Goal: Register for event/course

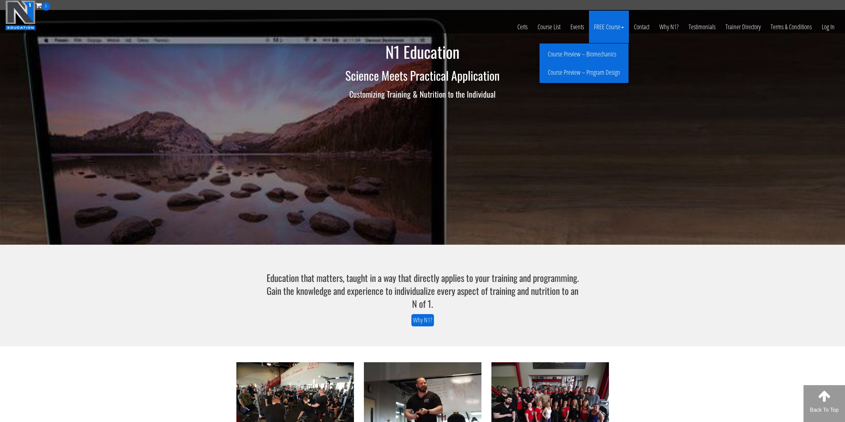
click at [597, 25] on link "FREE Course" at bounding box center [609, 27] width 40 height 33
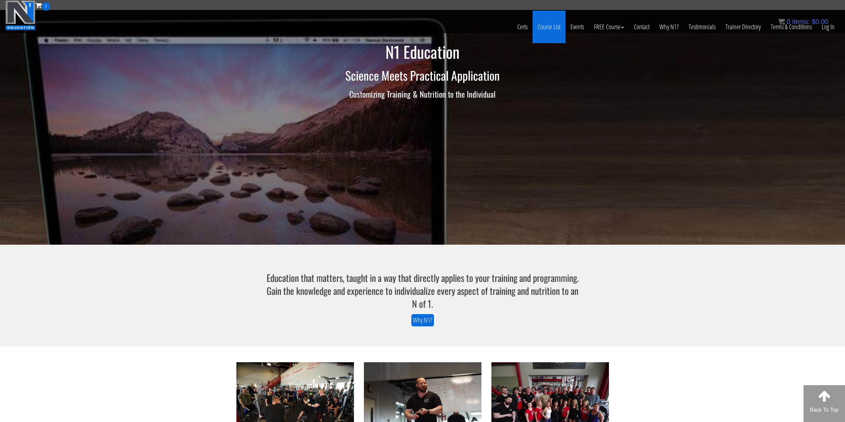
click at [550, 28] on link "Course List" at bounding box center [548, 27] width 33 height 33
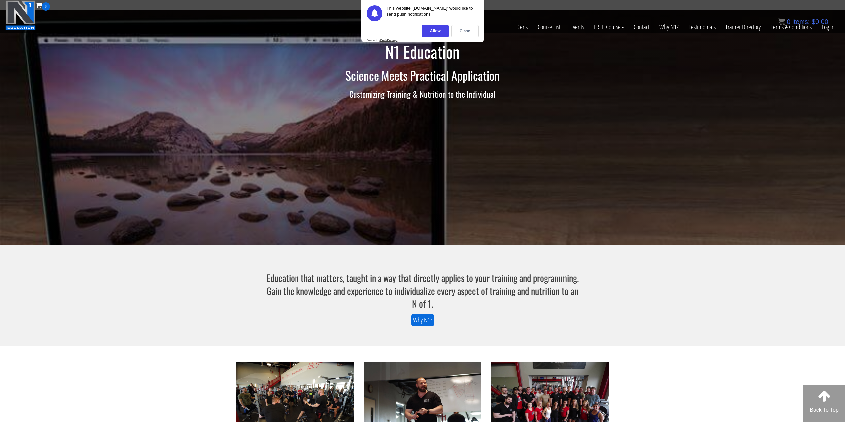
click at [471, 28] on div "Close" at bounding box center [465, 31] width 28 height 12
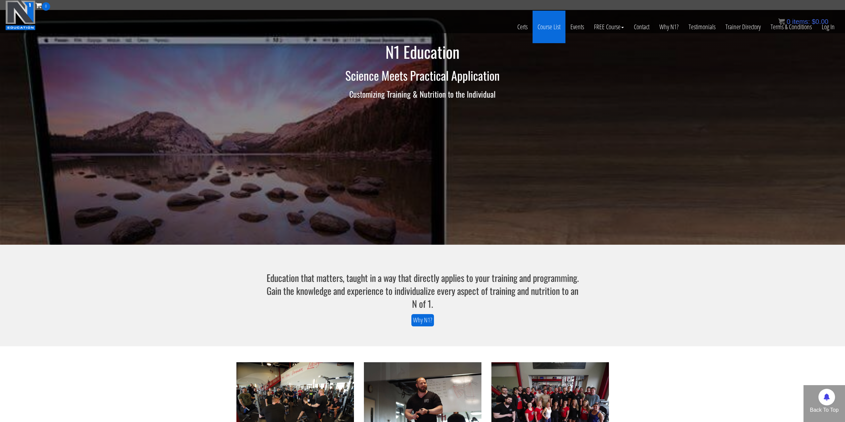
click at [548, 29] on link "Course List" at bounding box center [548, 27] width 33 height 33
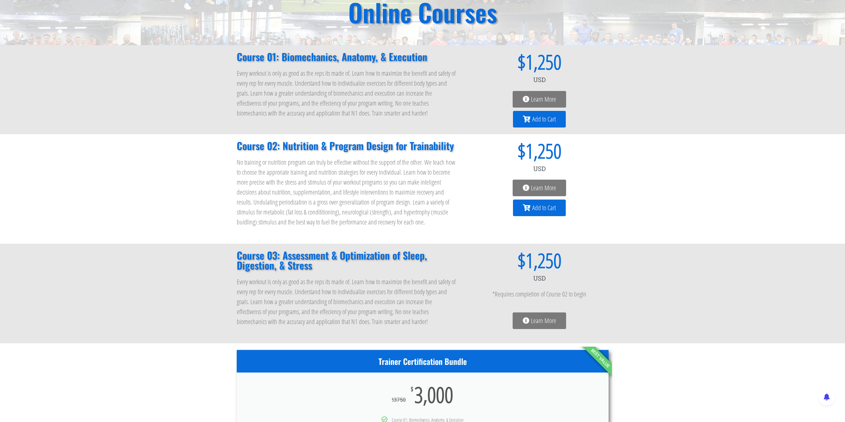
scroll to position [66, 0]
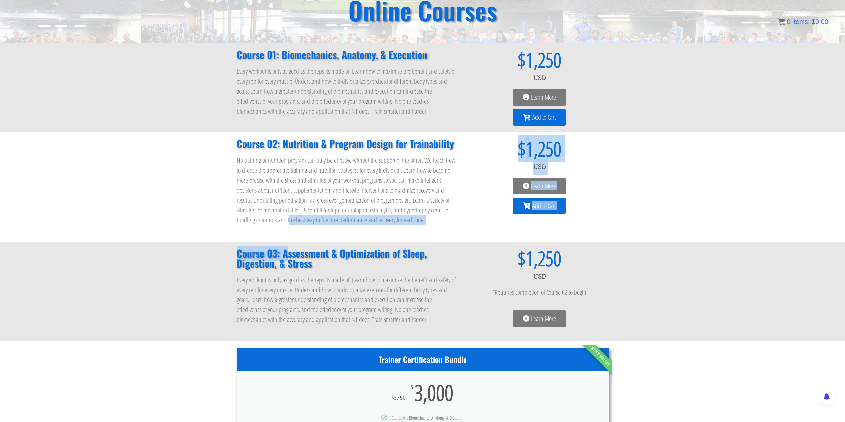
drag, startPoint x: 288, startPoint y: 247, endPoint x: 287, endPoint y: 261, distance: 14.0
click at [287, 261] on div "Online Courses Course 01: Biomechanics, Anatomy, & Execution Every workout is o…" at bounding box center [422, 427] width 845 height 900
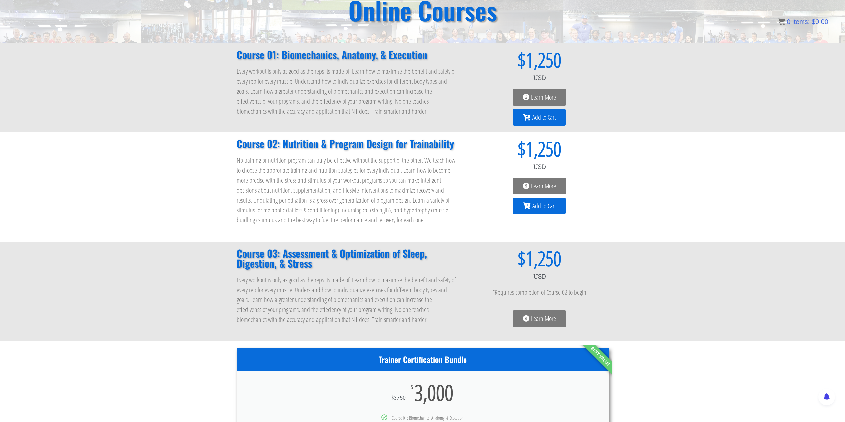
click at [400, 288] on p "Every workout is only as good as the reps its made of. Learn how to maximize th…" at bounding box center [347, 300] width 220 height 50
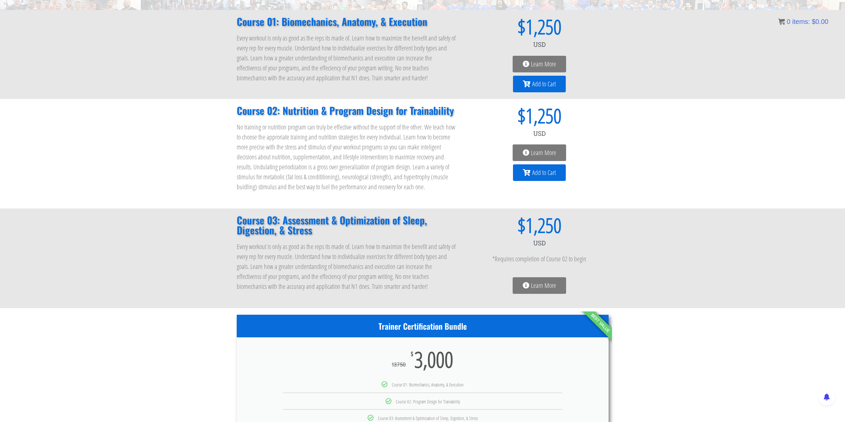
click at [547, 279] on link "Learn More" at bounding box center [538, 285] width 53 height 17
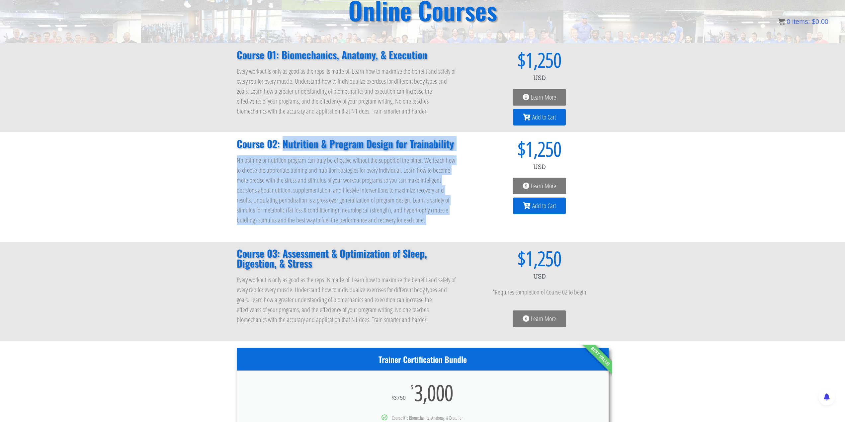
drag, startPoint x: 283, startPoint y: 139, endPoint x: 471, endPoint y: 159, distance: 189.5
click at [471, 159] on div "Course 02: Nutrition & Program Design for Trainability No training or nutrition…" at bounding box center [422, 187] width 378 height 110
click at [472, 159] on div "USD" at bounding box center [539, 167] width 138 height 16
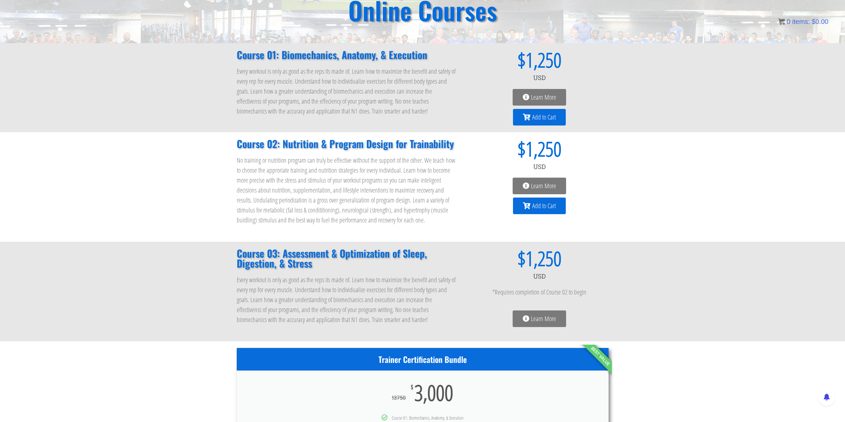
click at [464, 178] on div "Course 02: Nutrition & Program Design for Trainability No training or nutrition…" at bounding box center [422, 187] width 378 height 110
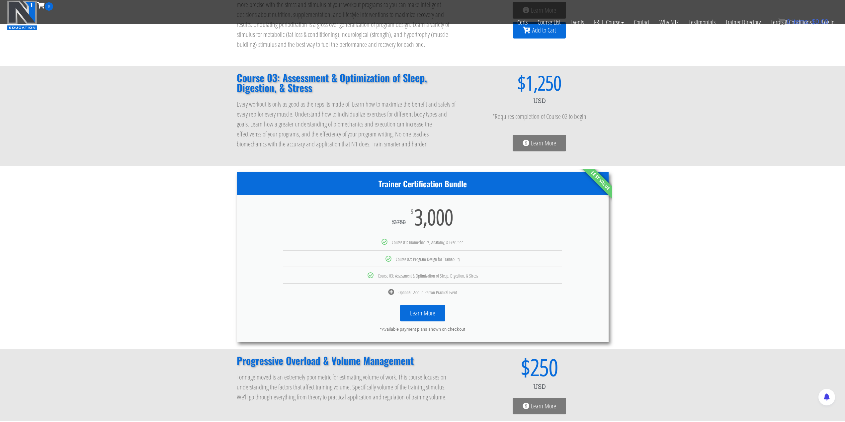
scroll to position [199, 0]
drag, startPoint x: 404, startPoint y: 210, endPoint x: 476, endPoint y: 288, distance: 105.4
click at [476, 288] on div "Trainer Certification Bundle $ 3750 $ 3,000 Course 01: Biomechanics, Anatomy, &…" at bounding box center [423, 257] width 372 height 170
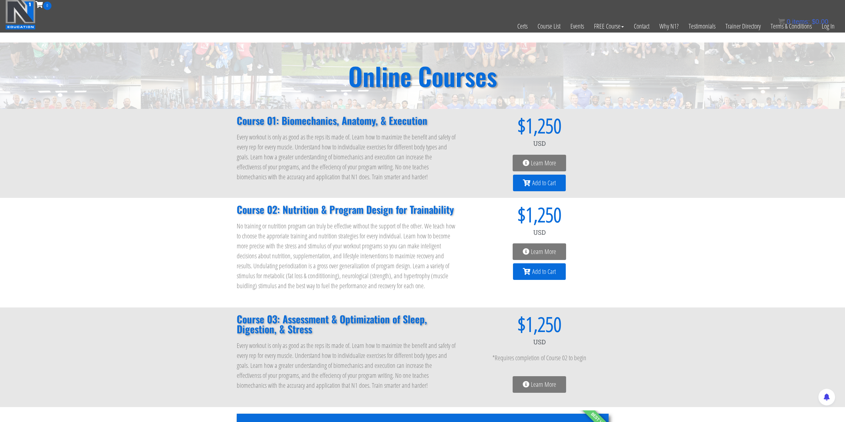
scroll to position [0, 0]
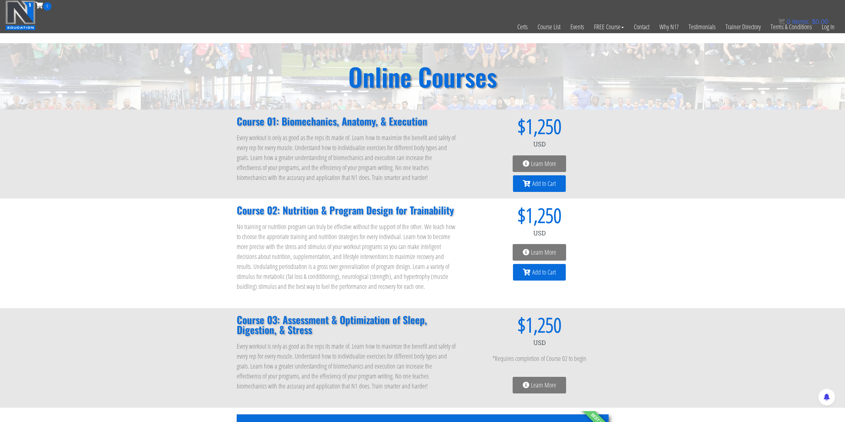
click at [618, 221] on div "Course 02: Nutrition & Program Design for Trainability No training or nutrition…" at bounding box center [422, 253] width 845 height 110
click at [307, 154] on p "Every workout is only as good as the reps its made of. Learn how to maximize th…" at bounding box center [347, 158] width 220 height 50
click at [725, 231] on div "Course 02: Nutrition & Program Design for Trainability No training or nutrition…" at bounding box center [422, 253] width 845 height 110
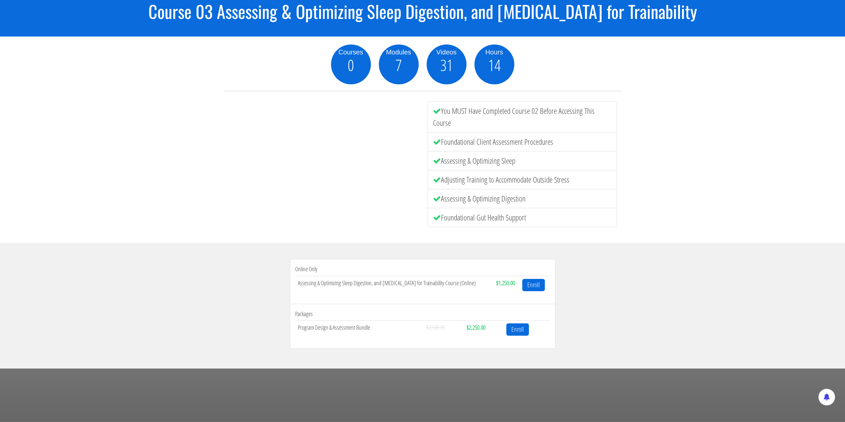
scroll to position [66, 0]
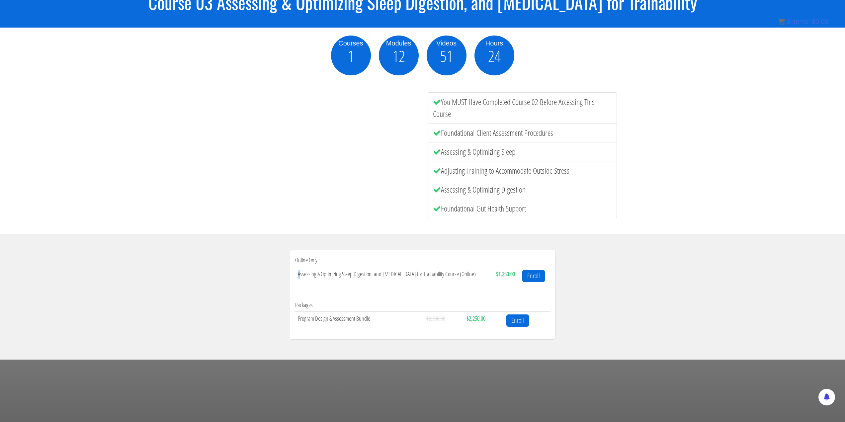
drag, startPoint x: 319, startPoint y: 275, endPoint x: 504, endPoint y: 277, distance: 184.9
click at [508, 278] on tr "Assessing & Optimizing Sleep Digestion, and [MEDICAL_DATA] for Trainability Cou…" at bounding box center [422, 276] width 255 height 18
drag, startPoint x: 463, startPoint y: 283, endPoint x: 440, endPoint y: 281, distance: 22.7
click at [462, 283] on td "Assessing & Optimizing Sleep Digestion, and [MEDICAL_DATA] for Trainability Cou…" at bounding box center [394, 276] width 198 height 18
click at [438, 280] on td "Assessing & Optimizing Sleep Digestion, and [MEDICAL_DATA] for Trainability Cou…" at bounding box center [394, 276] width 198 height 18
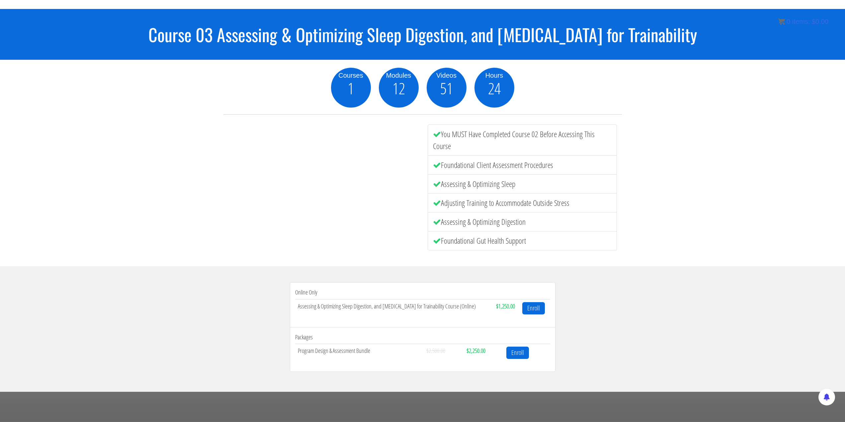
scroll to position [33, 0]
